Goal: Task Accomplishment & Management: Complete application form

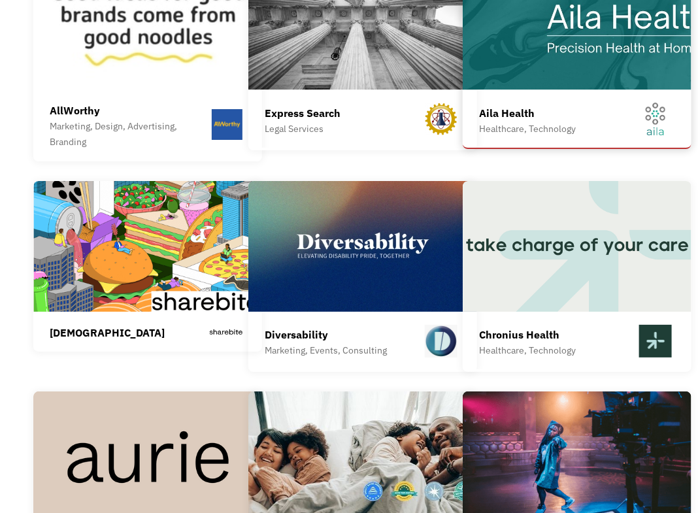
scroll to position [3070, 0]
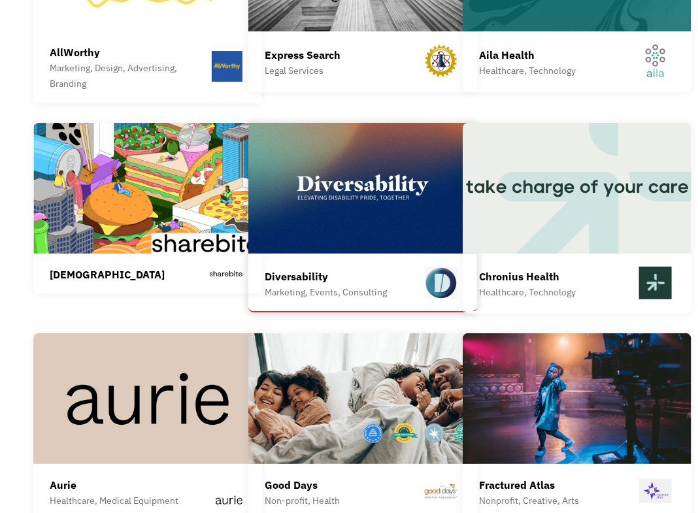
click at [272, 146] on img at bounding box center [362, 188] width 229 height 131
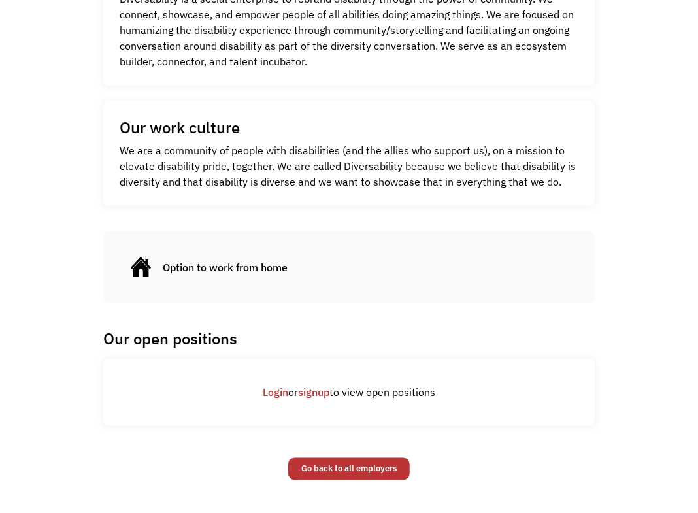
scroll to position [588, 0]
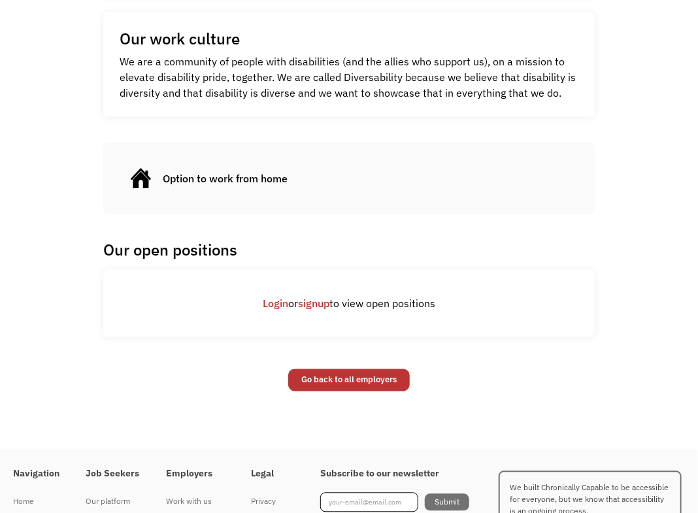
click at [273, 301] on link "Login" at bounding box center [275, 303] width 25 height 13
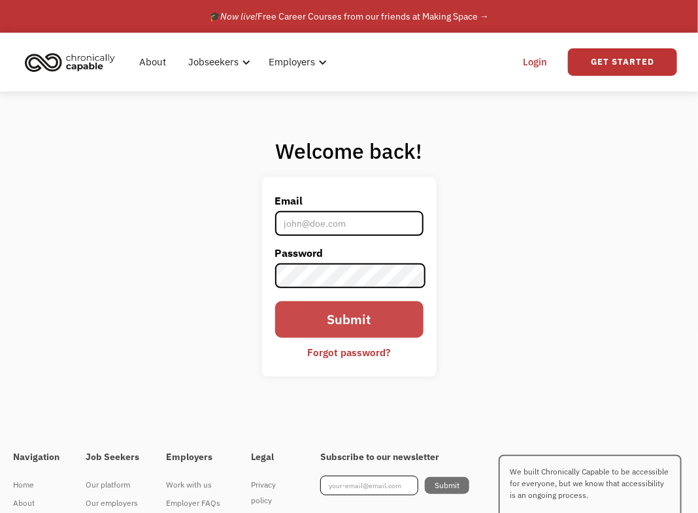
type input "[EMAIL_ADDRESS][DOMAIN_NAME]"
click at [372, 315] on input "Submit" at bounding box center [349, 319] width 148 height 36
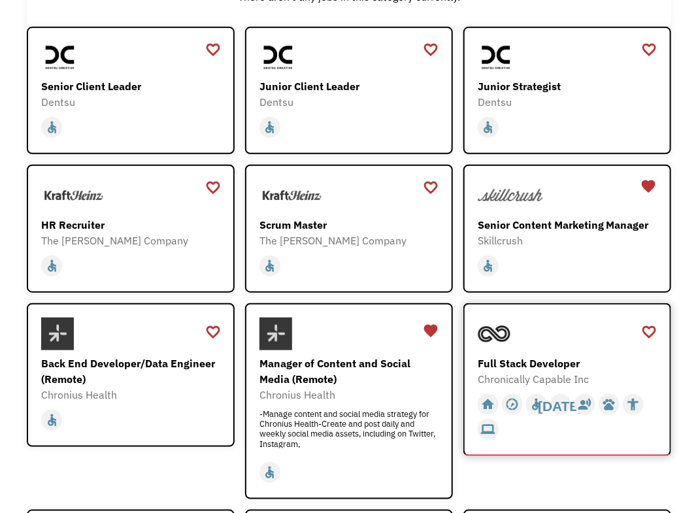
scroll to position [196, 0]
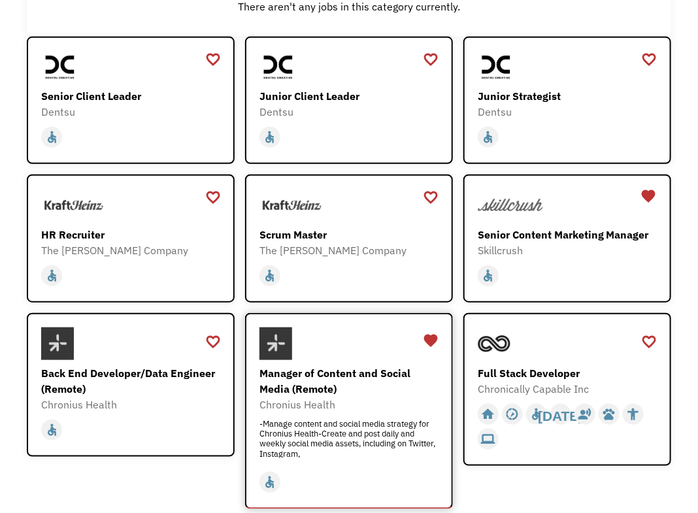
click at [354, 389] on div "Manager of Content and Social Media (Remote)" at bounding box center [350, 380] width 182 height 31
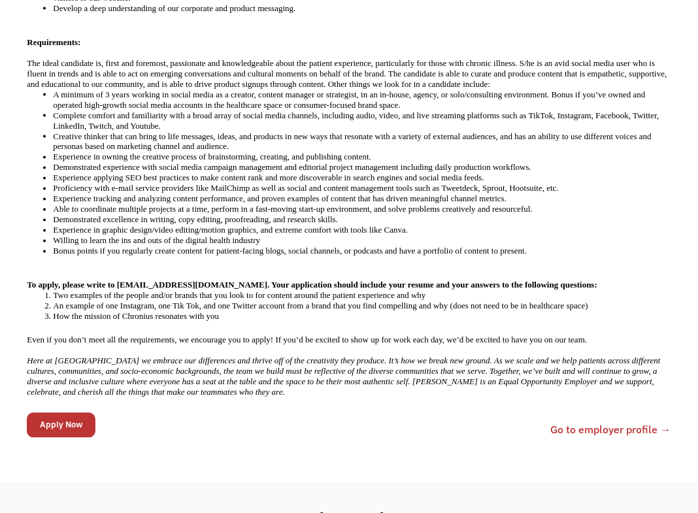
scroll to position [653, 0]
